Goal: Information Seeking & Learning: Find specific fact

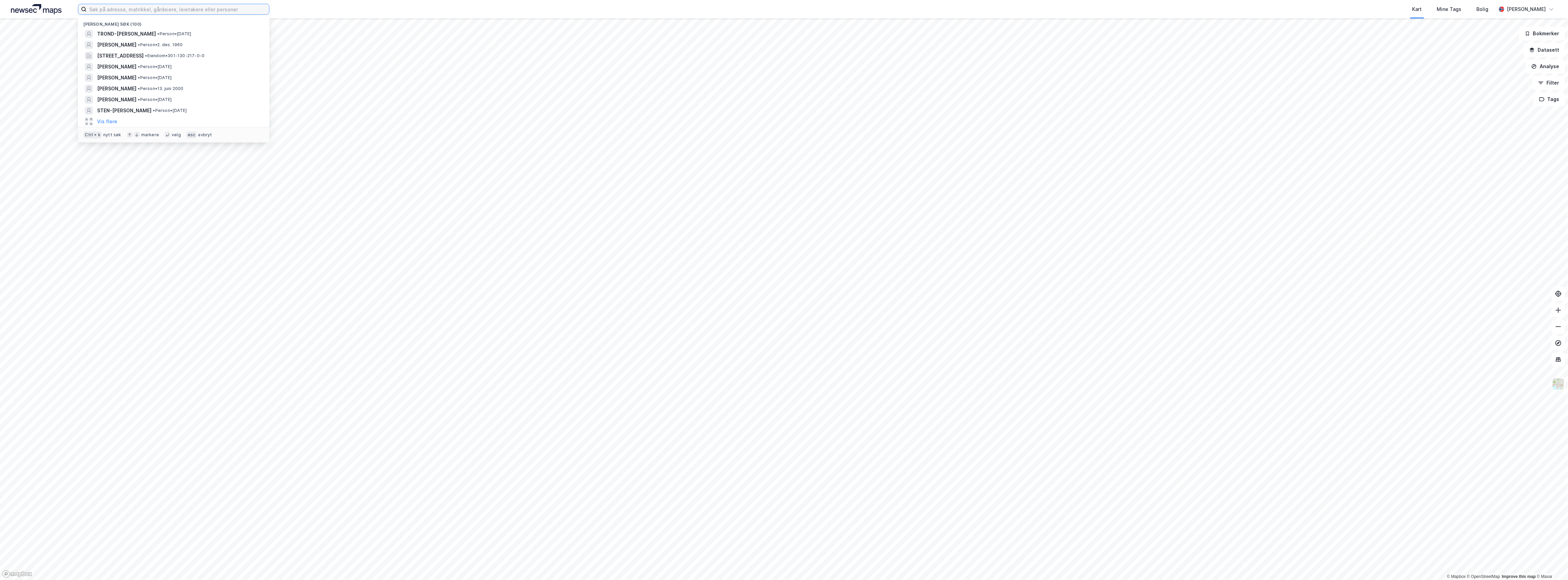
click at [202, 6] on input at bounding box center [178, 9] width 183 height 10
paste input "[PERSON_NAME]"
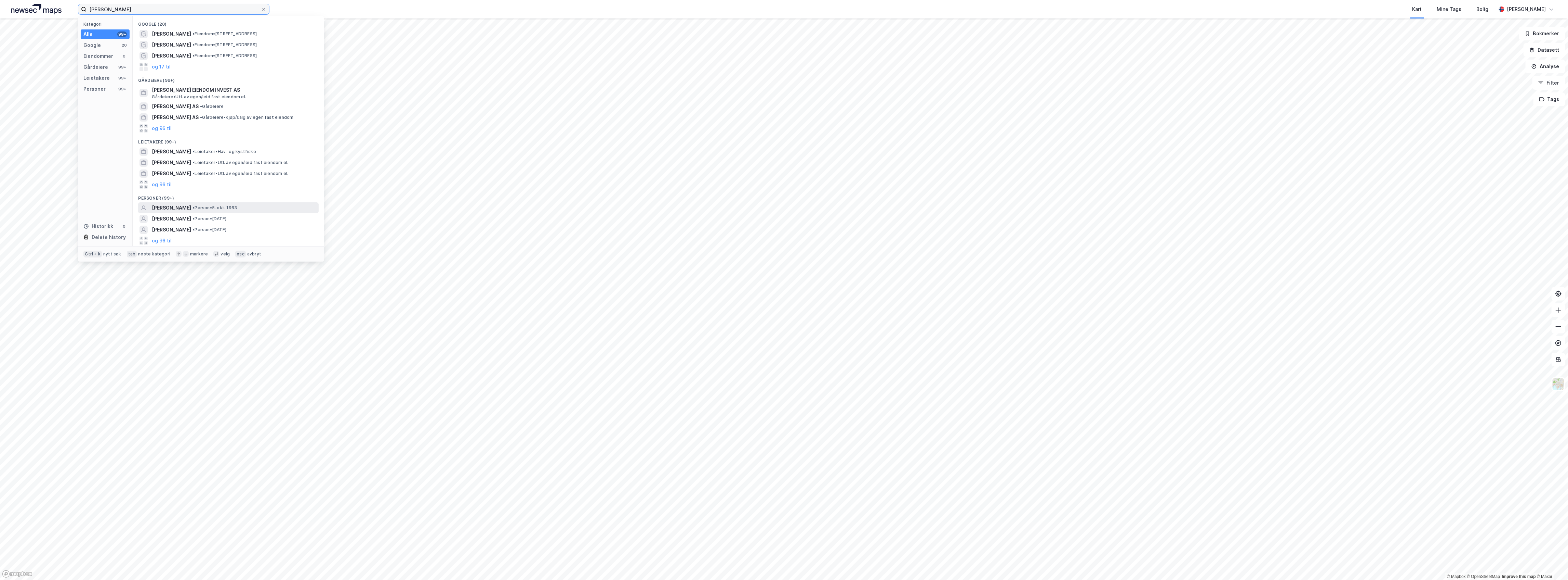
type input "[PERSON_NAME]"
click at [267, 211] on div "[PERSON_NAME] • Person • [DATE]" at bounding box center [235, 208] width 166 height 8
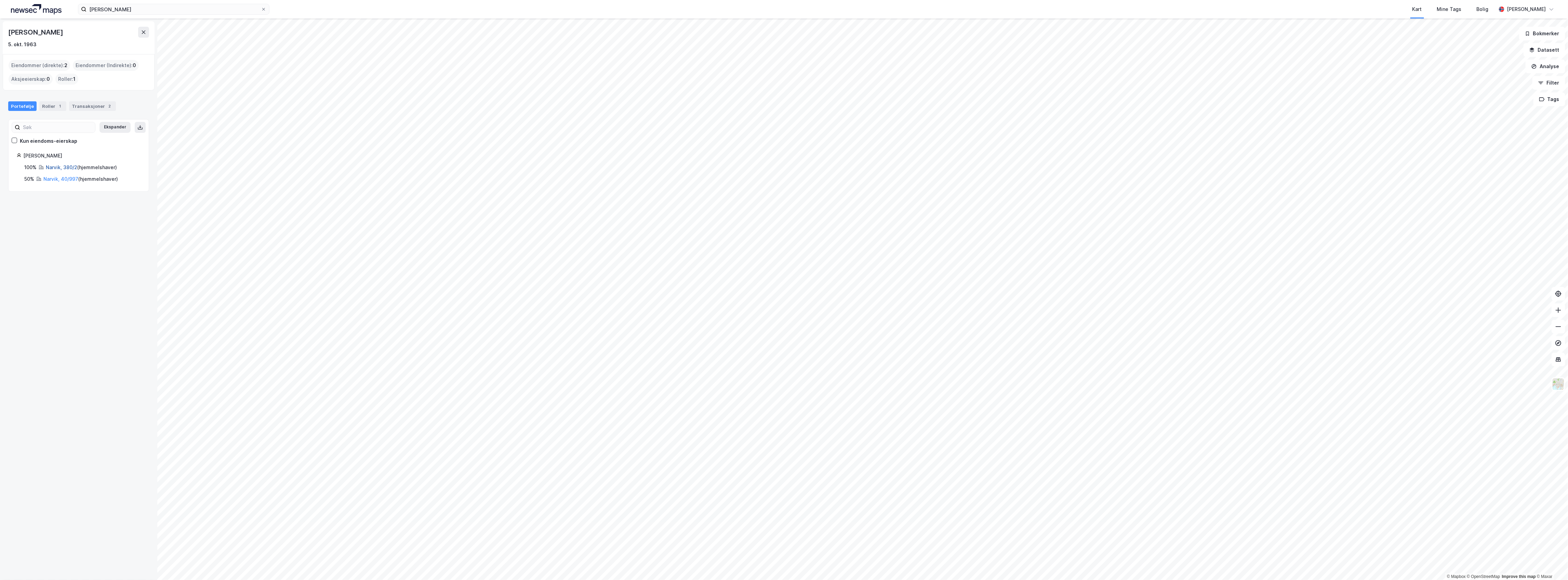
click at [46, 168] on link "Narvik, 380/2" at bounding box center [61, 167] width 31 height 6
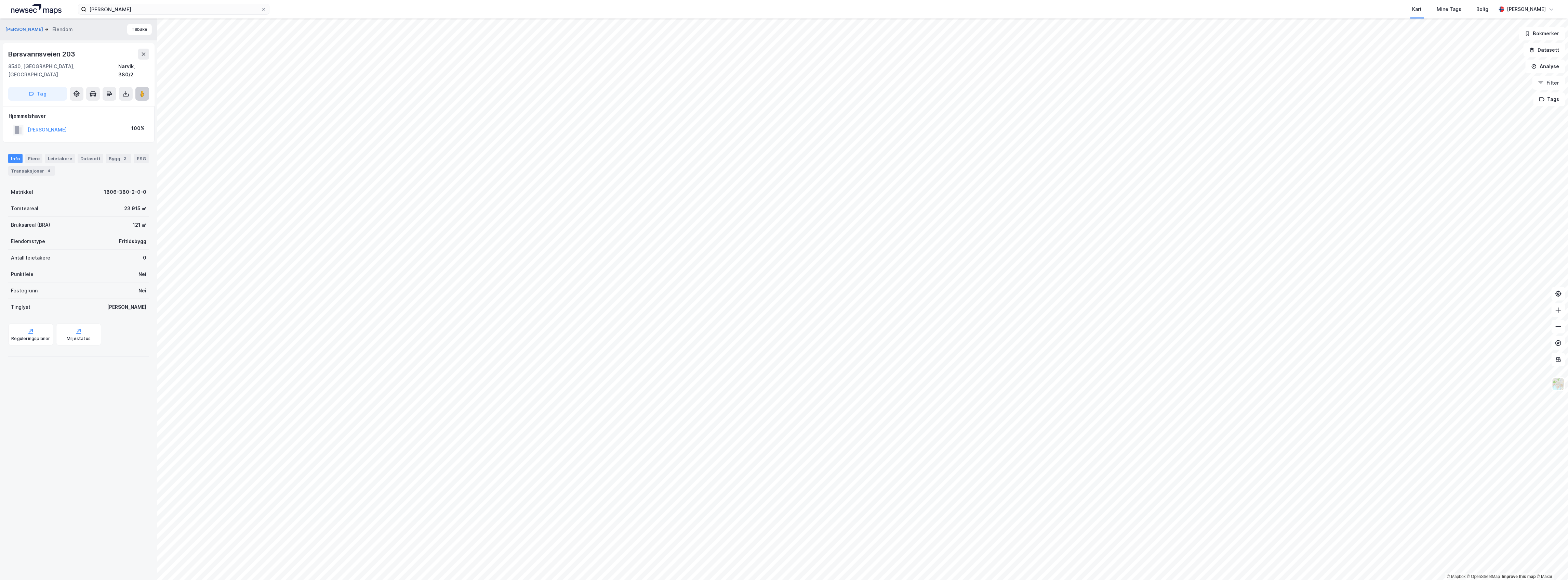
click at [140, 91] on icon at bounding box center [142, 94] width 7 height 7
click at [0, 0] on button "[PERSON_NAME]" at bounding box center [0, 0] width 0 height 0
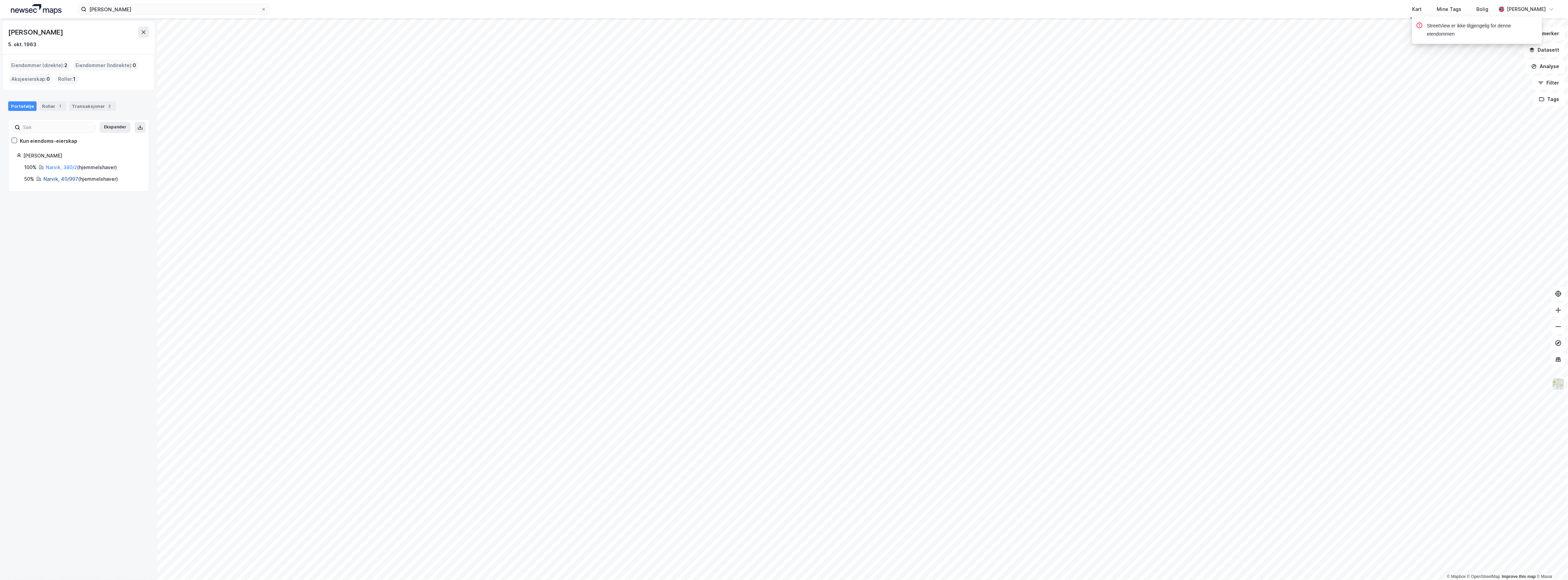
click at [50, 178] on link "Narvik, 40/997" at bounding box center [61, 178] width 35 height 6
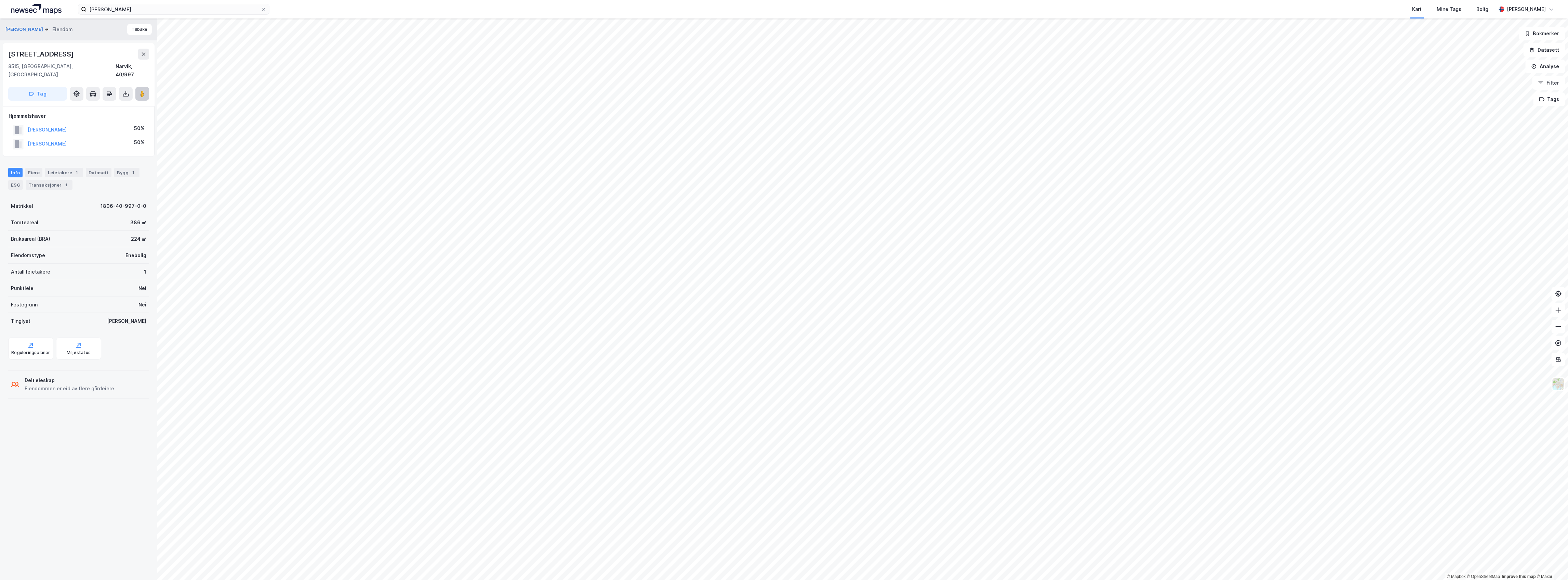
click at [141, 91] on image at bounding box center [142, 94] width 4 height 7
